Goal: Information Seeking & Learning: Learn about a topic

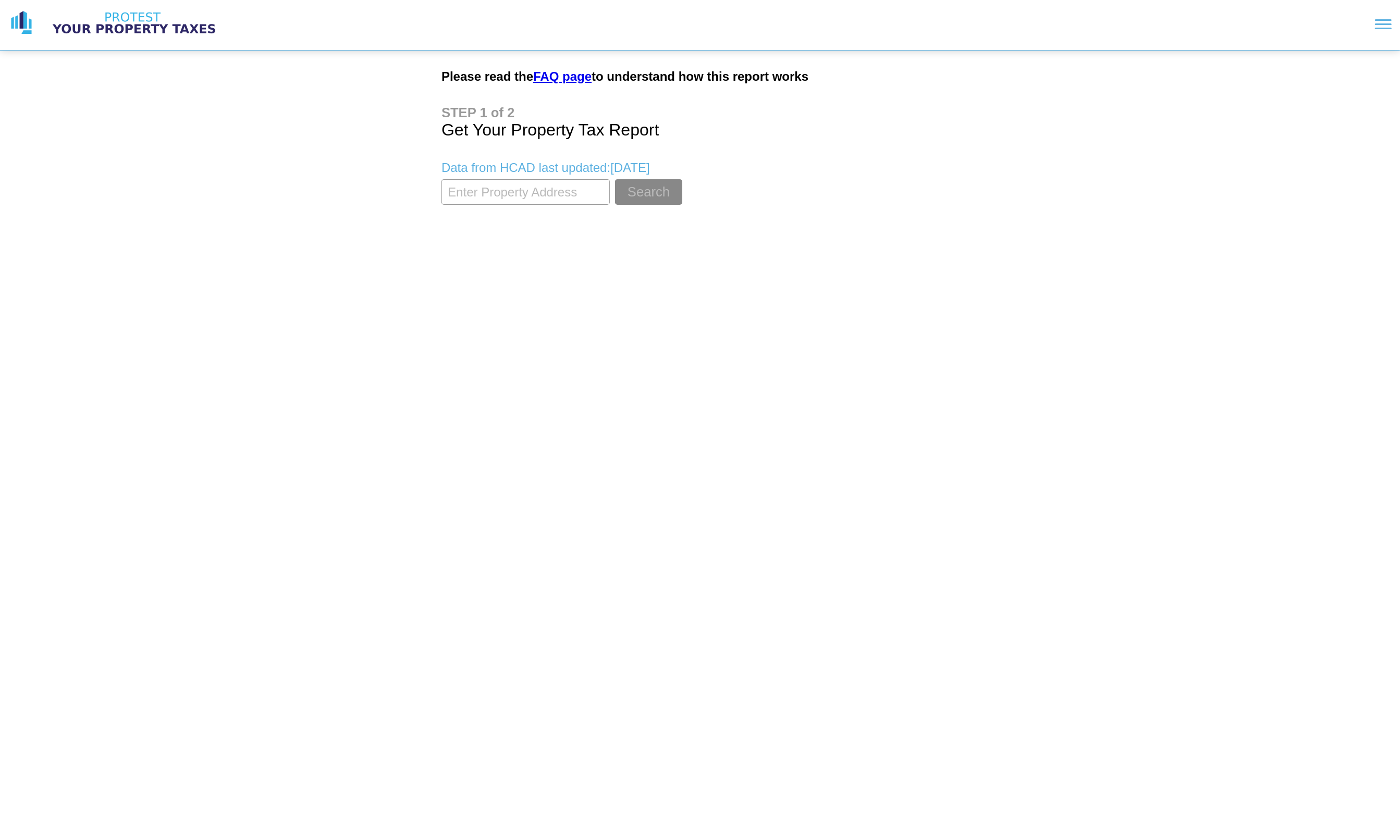
click at [137, 35] on img at bounding box center [134, 23] width 183 height 26
click at [562, 73] on link "FAQ page" at bounding box center [562, 77] width 58 height 14
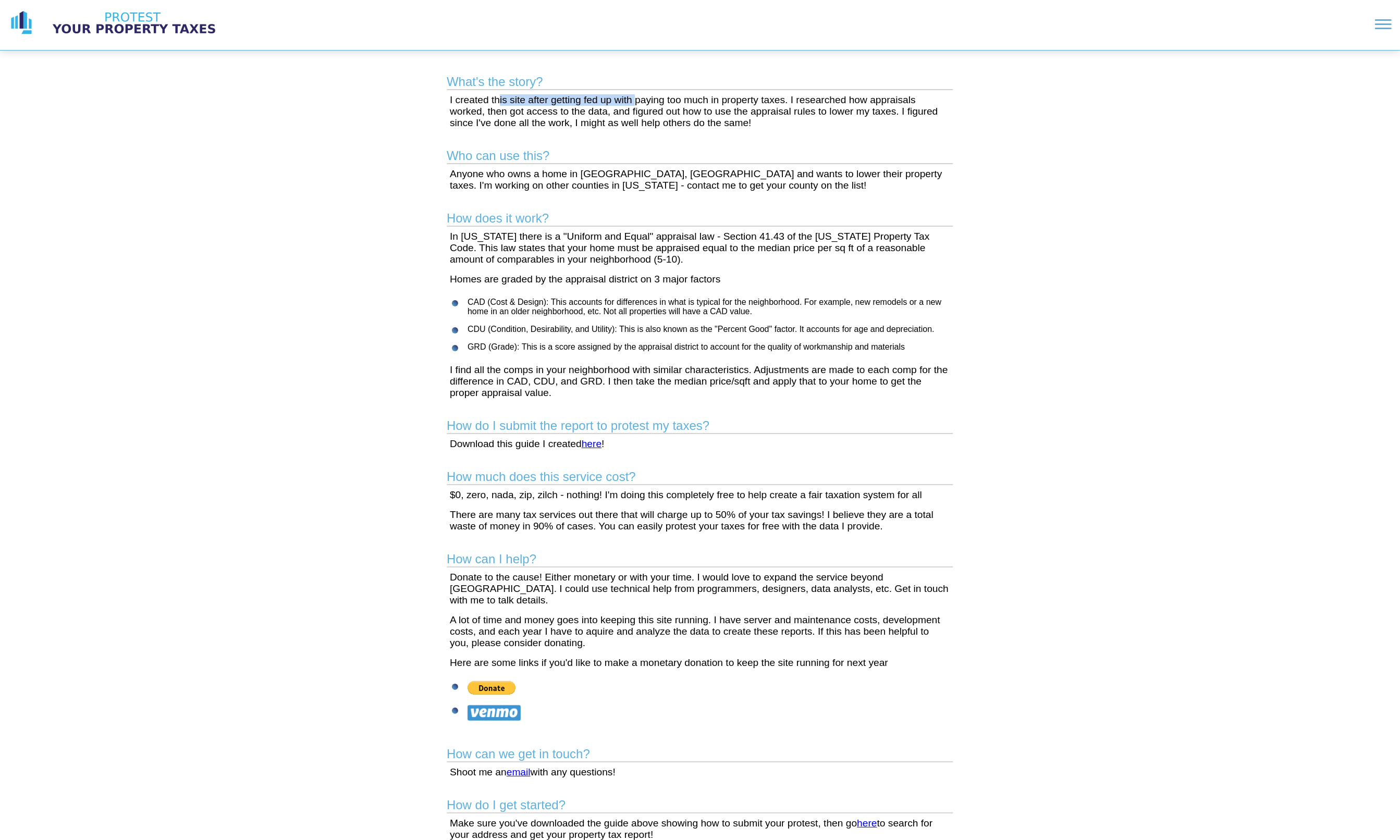
drag, startPoint x: 500, startPoint y: 103, endPoint x: 637, endPoint y: 106, distance: 137.0
click at [636, 106] on p "I created this site after getting fed up with paying too much in property taxes…" at bounding box center [700, 111] width 501 height 34
drag, startPoint x: 449, startPoint y: 503, endPoint x: 473, endPoint y: 503, distance: 24.0
click at [472, 501] on p "$0, zero, nada, zip, zilch - nothing! I'm doing this completely free to help cr…" at bounding box center [700, 495] width 501 height 11
drag, startPoint x: 499, startPoint y: 499, endPoint x: 558, endPoint y: 498, distance: 59.0
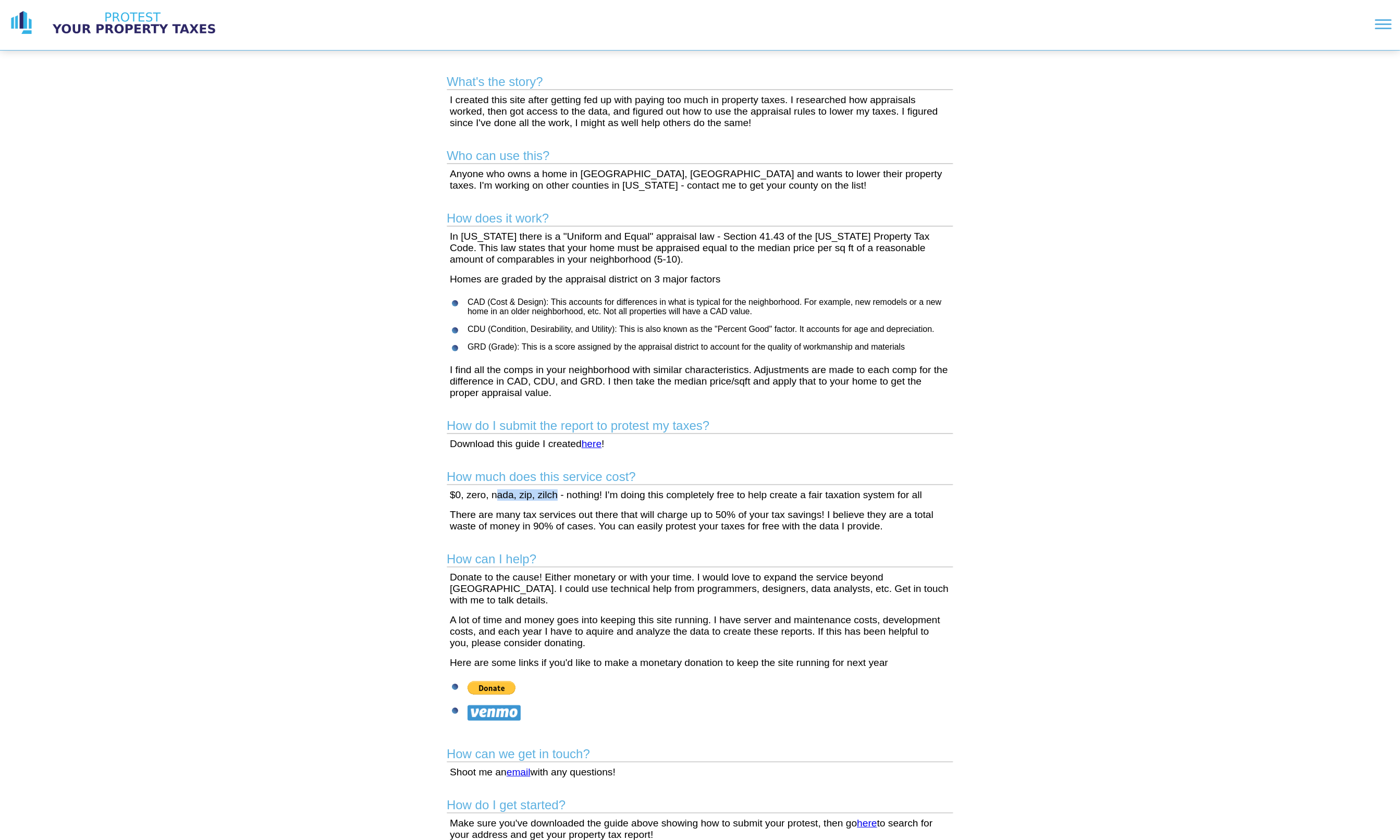
click at [557, 498] on p "$0, zero, nada, zip, zilch - nothing! I'm doing this completely free to help cr…" at bounding box center [700, 495] width 501 height 11
drag, startPoint x: 660, startPoint y: 503, endPoint x: 731, endPoint y: 503, distance: 71.0
click at [721, 501] on p "$0, zero, nada, zip, zilch - nothing! I'm doing this completely free to help cr…" at bounding box center [700, 495] width 501 height 11
drag, startPoint x: 770, startPoint y: 502, endPoint x: 876, endPoint y: 502, distance: 106.0
click at [865, 501] on p "$0, zero, nada, zip, zilch - nothing! I'm doing this completely free to help cr…" at bounding box center [700, 495] width 501 height 11
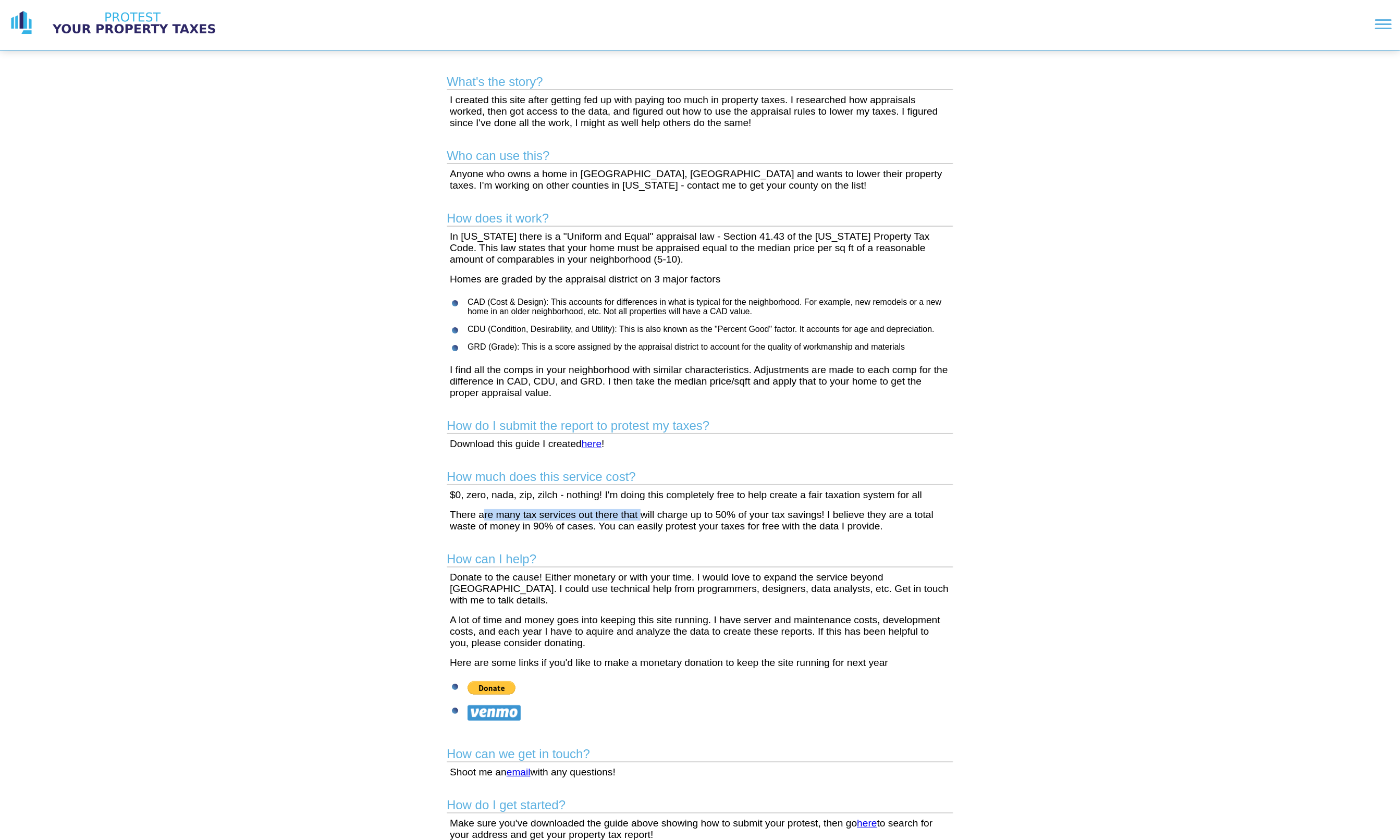
drag, startPoint x: 482, startPoint y: 522, endPoint x: 659, endPoint y: 522, distance: 177.0
click at [647, 522] on p "There are many tax services out there that will charge up to 50% of your tax sa…" at bounding box center [700, 521] width 501 height 23
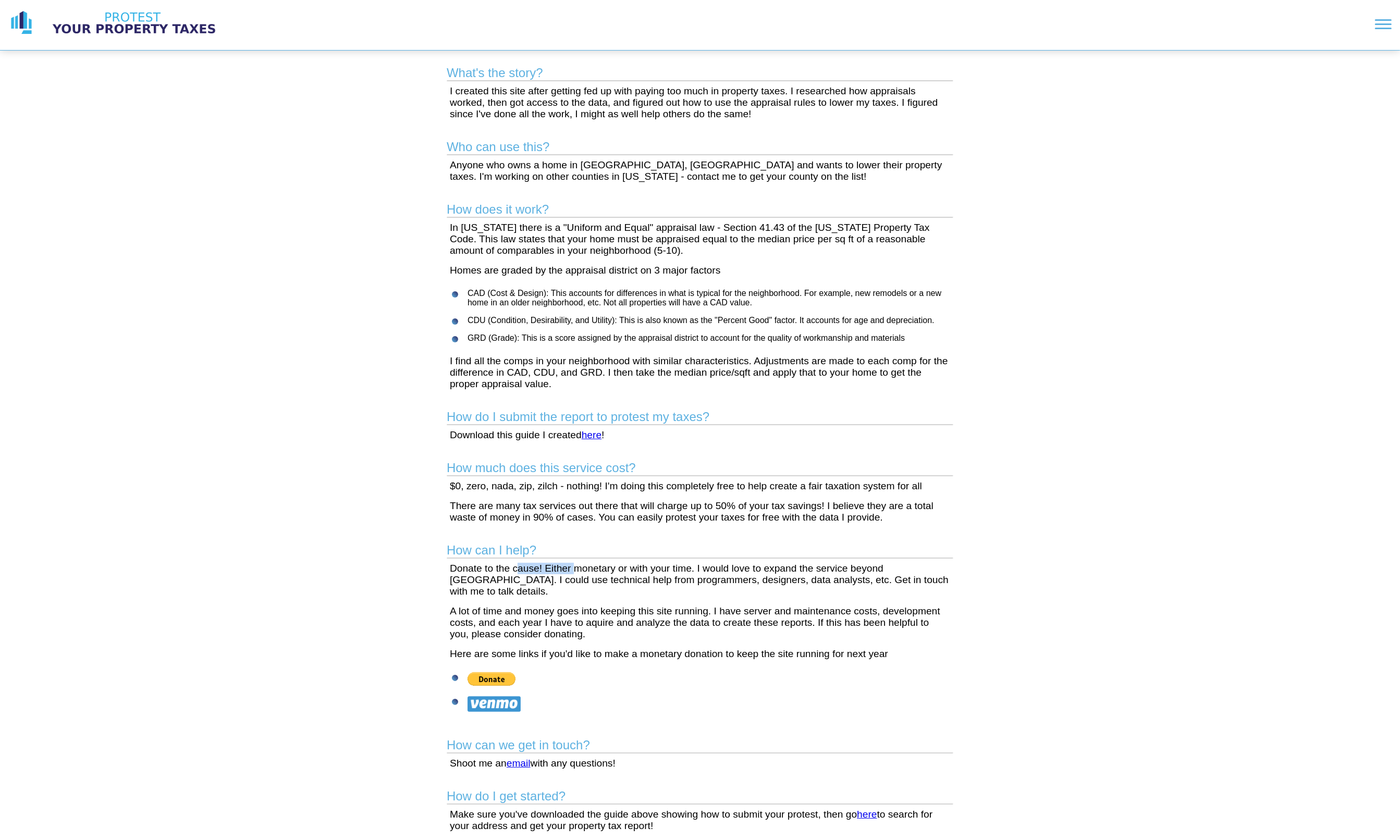
drag, startPoint x: 516, startPoint y: 577, endPoint x: 581, endPoint y: 578, distance: 65.0
click at [580, 578] on p "Donate to the cause! Either monetary or with your time. I would love to expand …" at bounding box center [700, 580] width 501 height 34
drag, startPoint x: 593, startPoint y: 578, endPoint x: 663, endPoint y: 578, distance: 70.0
click at [664, 578] on p "Donate to the cause! Either monetary or with your time. I would love to expand …" at bounding box center [700, 580] width 501 height 34
drag, startPoint x: 723, startPoint y: 576, endPoint x: 804, endPoint y: 579, distance: 81.1
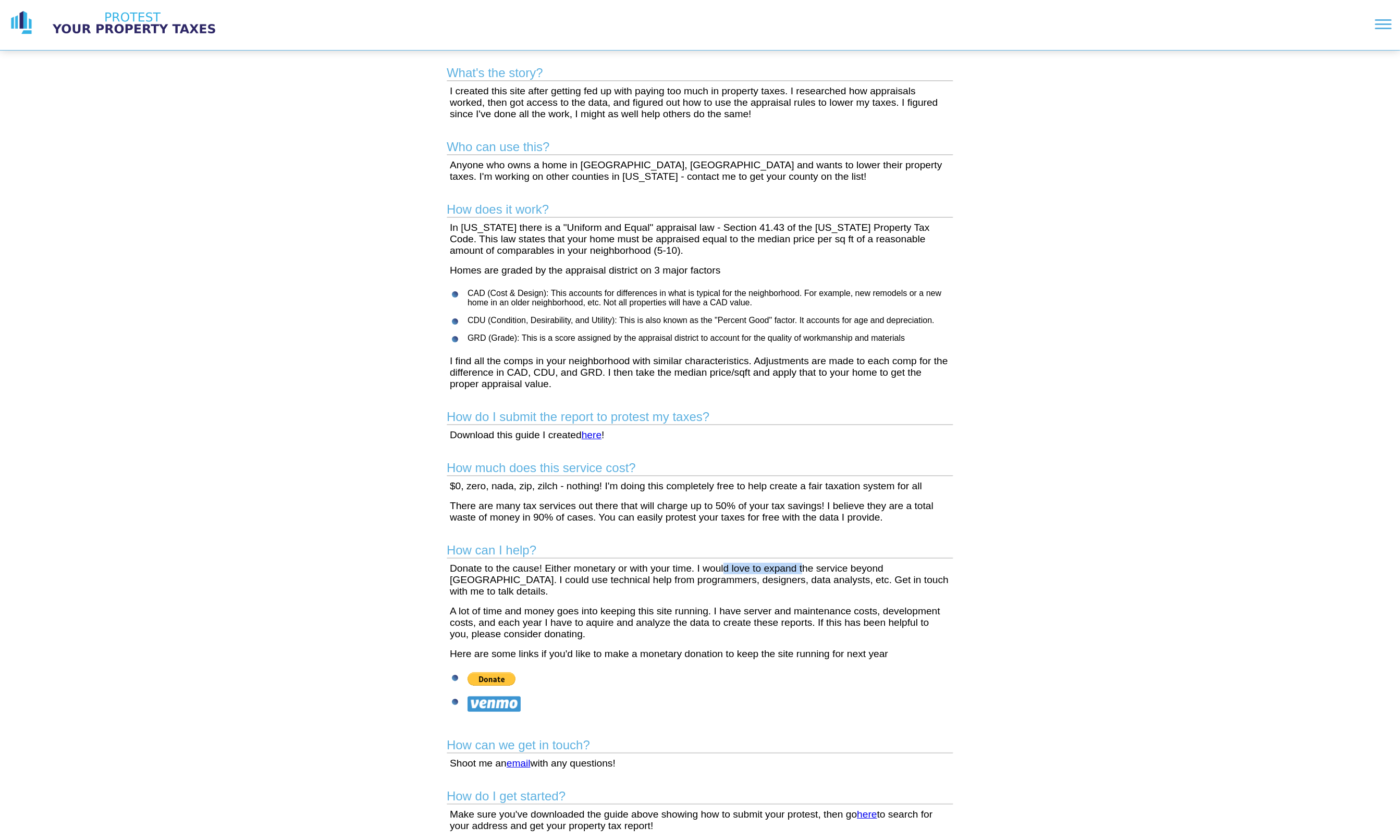
click at [804, 579] on p "Donate to the cause! Either monetary or with your time. I would love to expand …" at bounding box center [700, 580] width 501 height 34
drag, startPoint x: 468, startPoint y: 590, endPoint x: 611, endPoint y: 590, distance: 143.0
click at [612, 590] on p "Donate to the cause! Either monetary or with your time. I would love to expand …" at bounding box center [700, 580] width 501 height 34
drag, startPoint x: 647, startPoint y: 585, endPoint x: 745, endPoint y: 585, distance: 98.0
click at [745, 585] on p "Donate to the cause! Either monetary or with your time. I would love to expand …" at bounding box center [700, 580] width 501 height 34
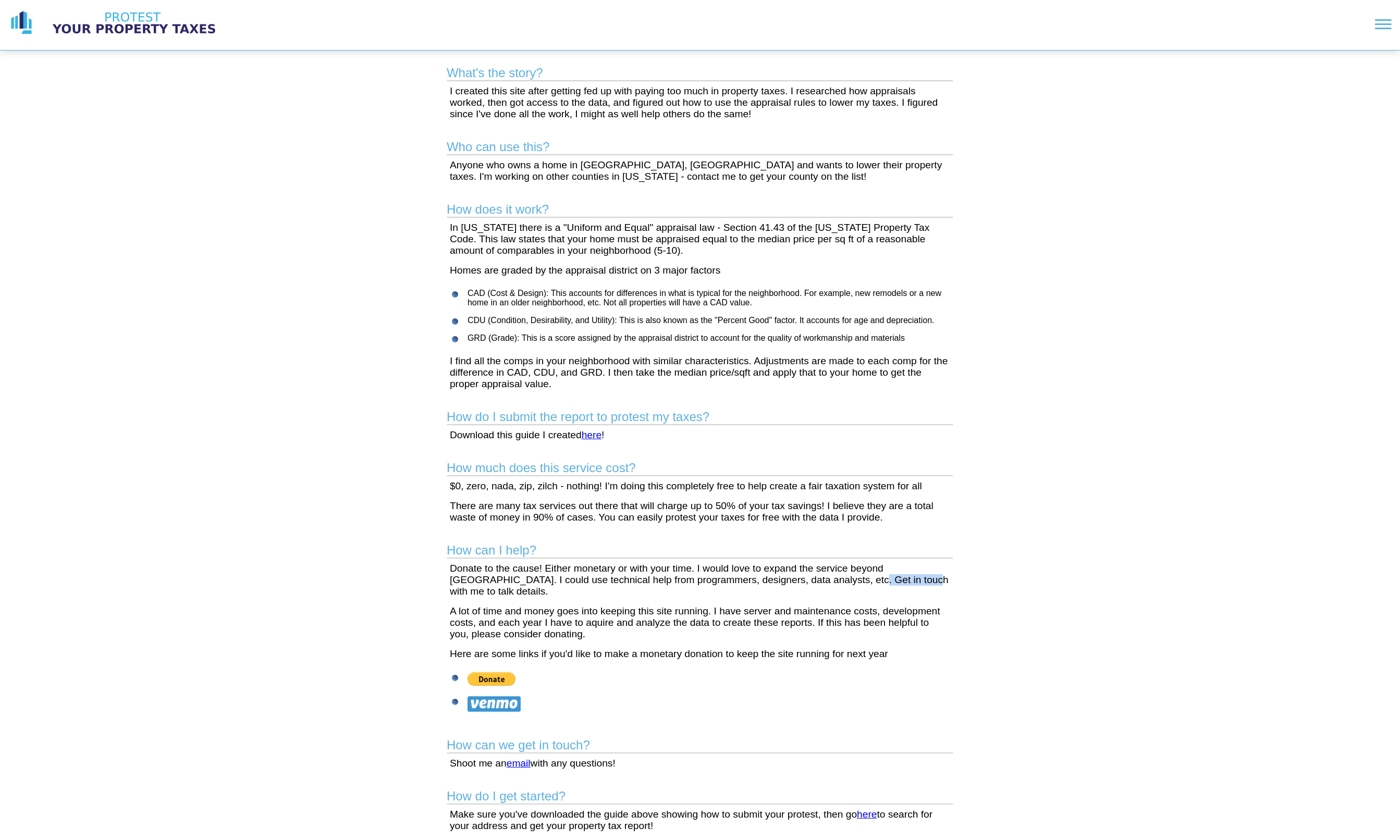
drag, startPoint x: 799, startPoint y: 585, endPoint x: 874, endPoint y: 585, distance: 75.0
click at [872, 585] on p "Donate to the cause! Either monetary or with your time. I would love to expand …" at bounding box center [700, 580] width 501 height 34
drag, startPoint x: 484, startPoint y: 606, endPoint x: 799, endPoint y: 607, distance: 315.0
click at [799, 608] on p "A lot of time and money goes into keeping this site running. I have server and …" at bounding box center [700, 622] width 501 height 34
click at [699, 619] on p "A lot of time and money goes into keeping this site running. I have server and …" at bounding box center [700, 622] width 501 height 34
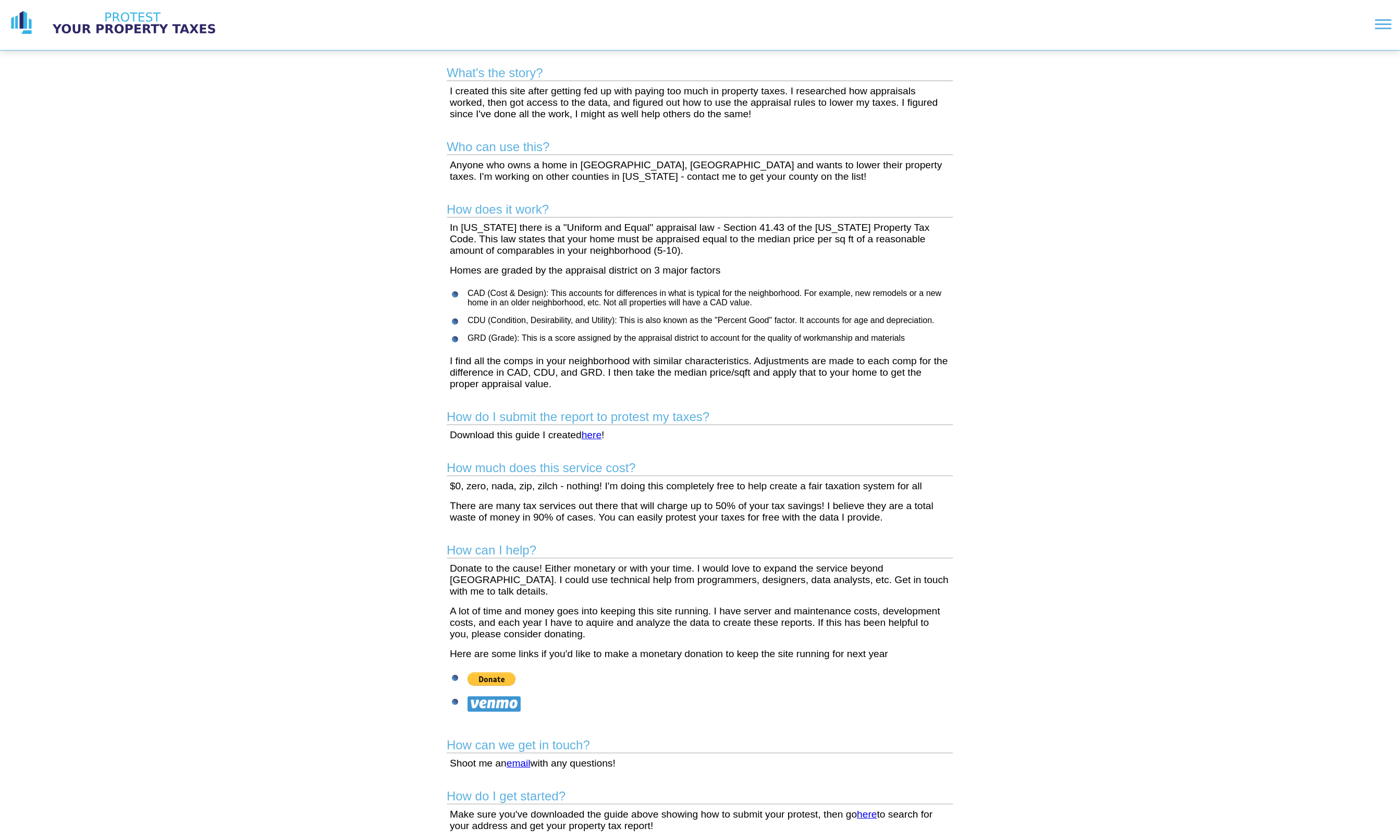
scroll to position [0, 0]
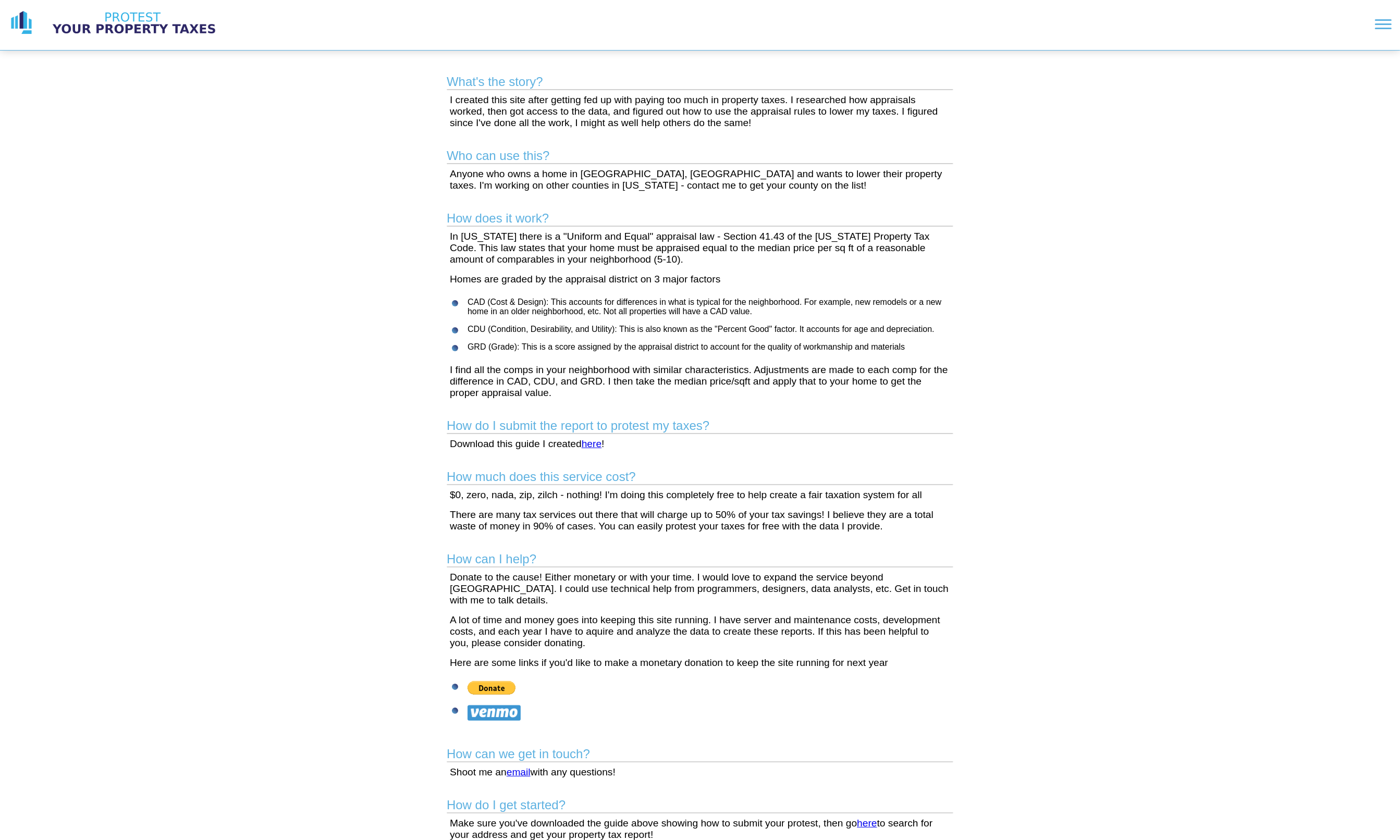
click at [153, 28] on img at bounding box center [134, 23] width 183 height 26
